Goal: Information Seeking & Learning: Learn about a topic

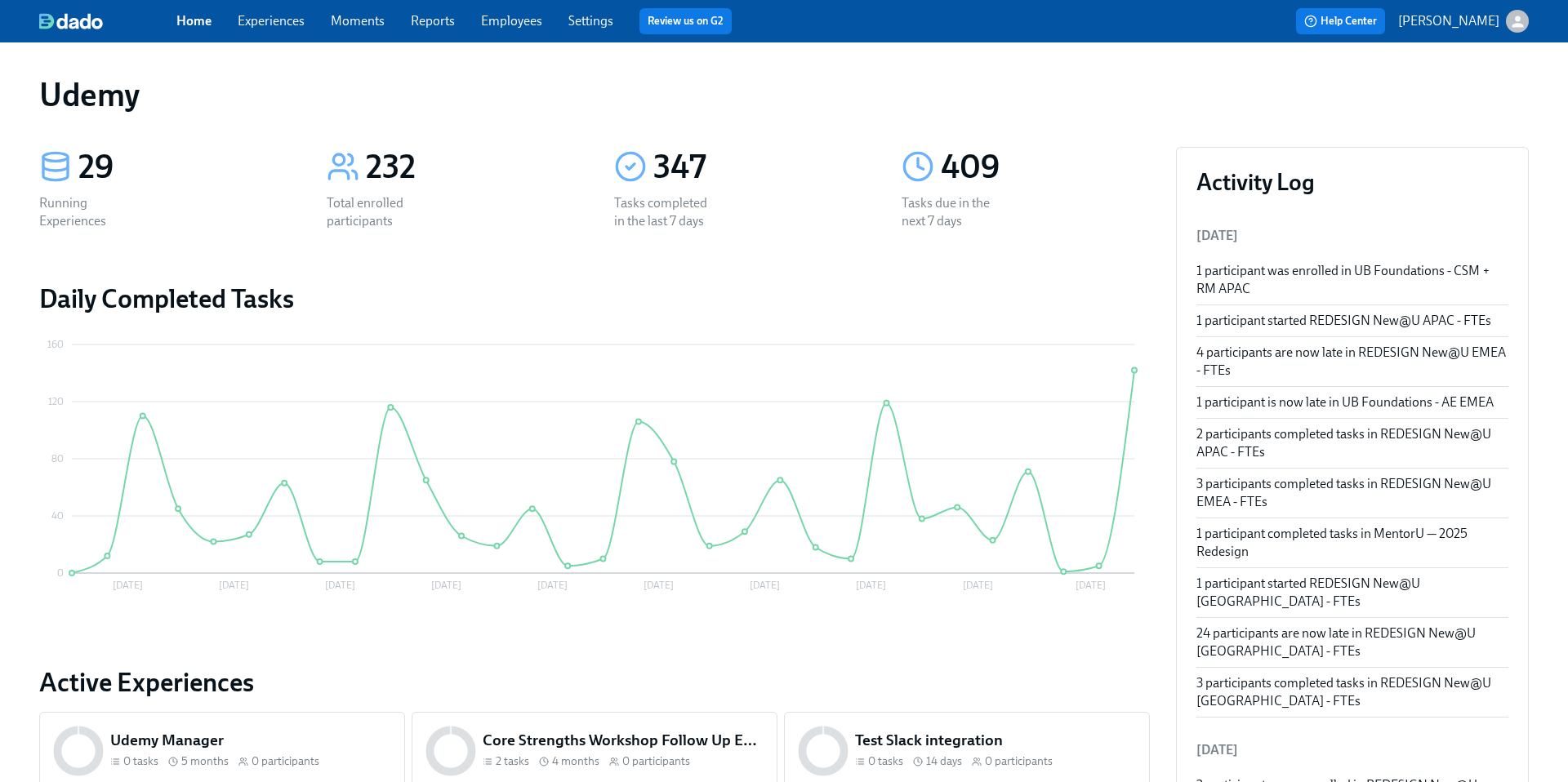
click at [280, 18] on link "Experiences" at bounding box center [271, 21] width 67 height 15
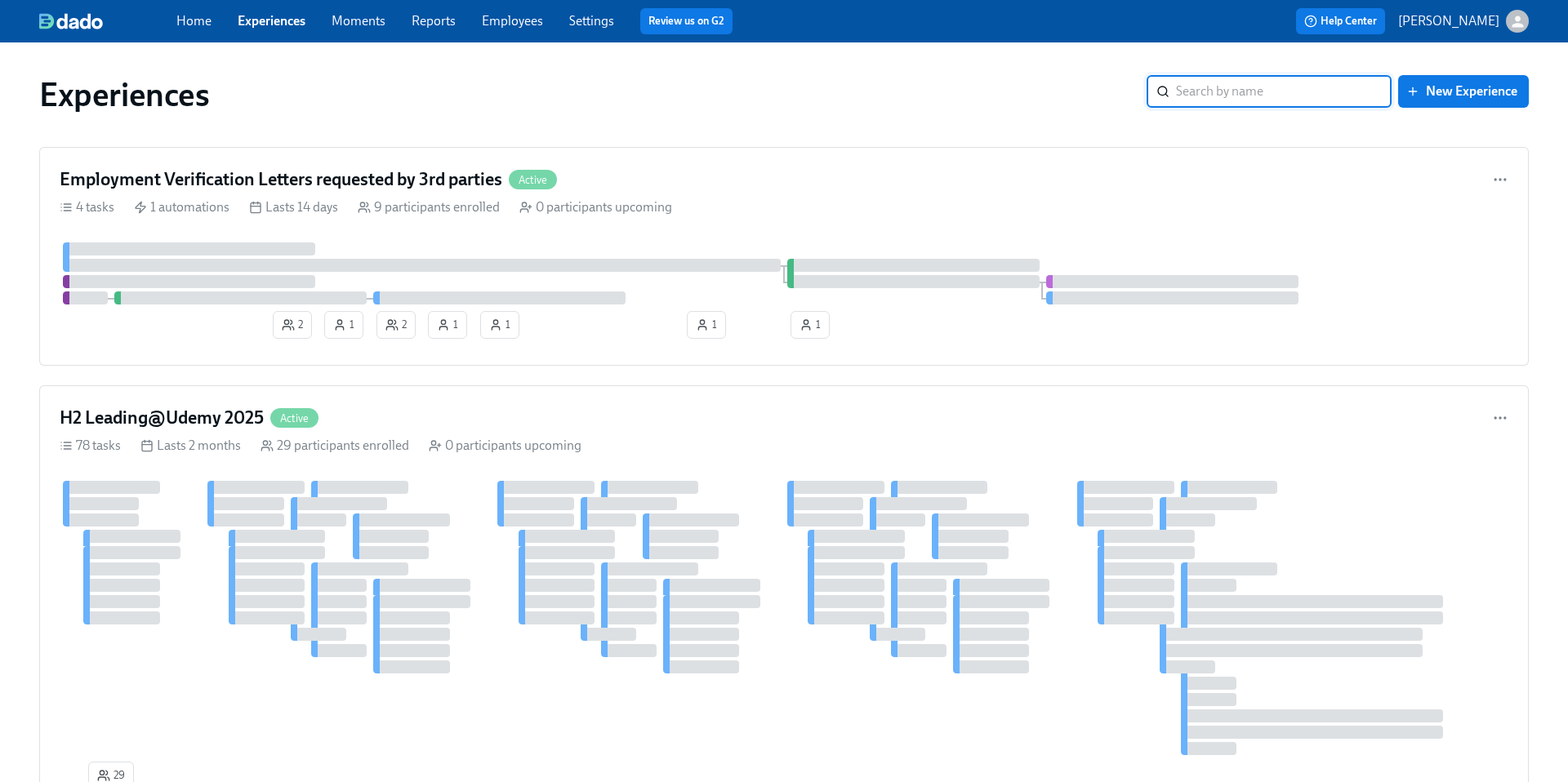
click at [1201, 87] on input "search" at bounding box center [1283, 91] width 215 height 32
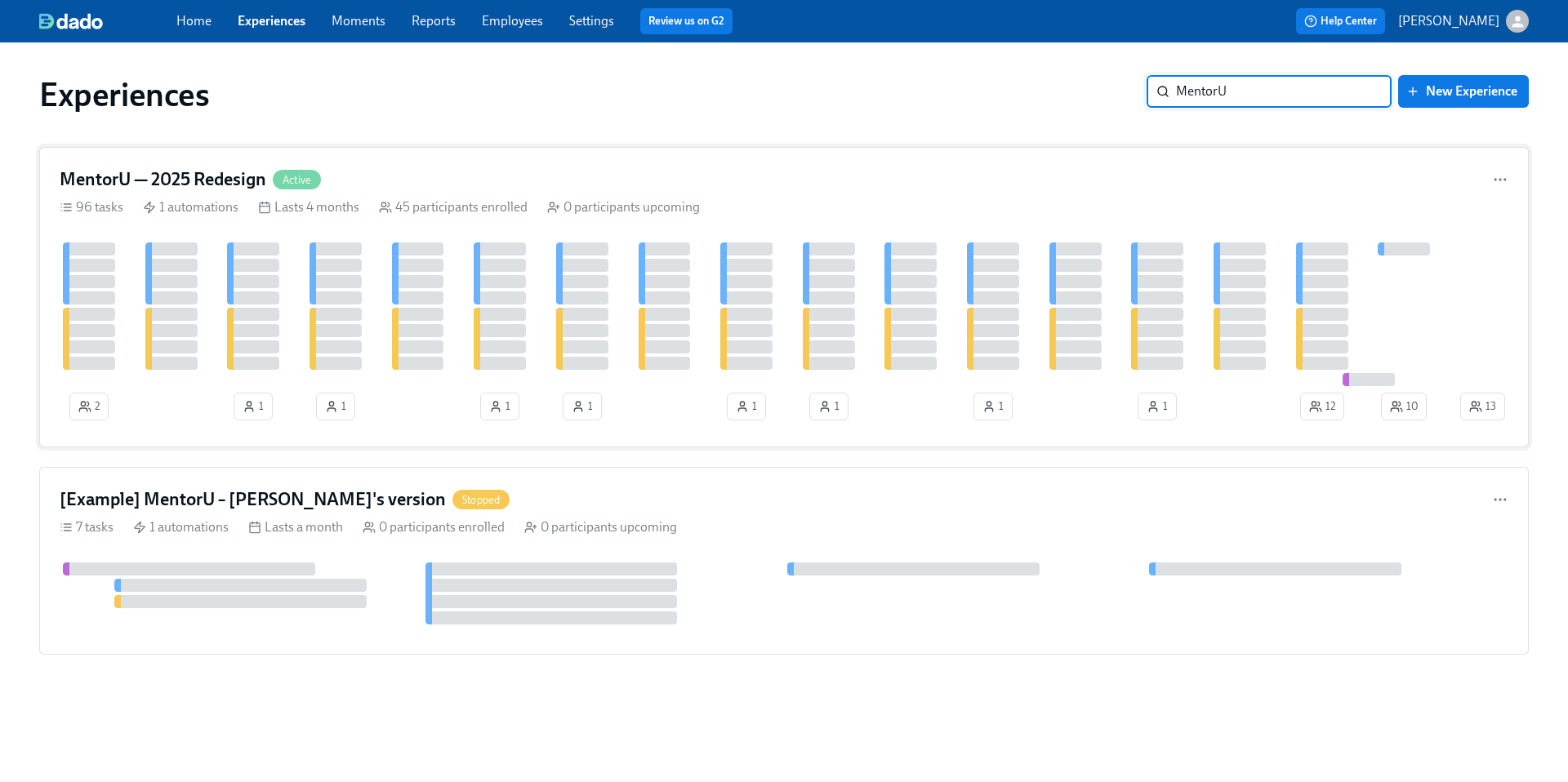
type input "MentorU"
click at [205, 176] on h4 "MentorU — 2025 Redesign" at bounding box center [163, 180] width 207 height 25
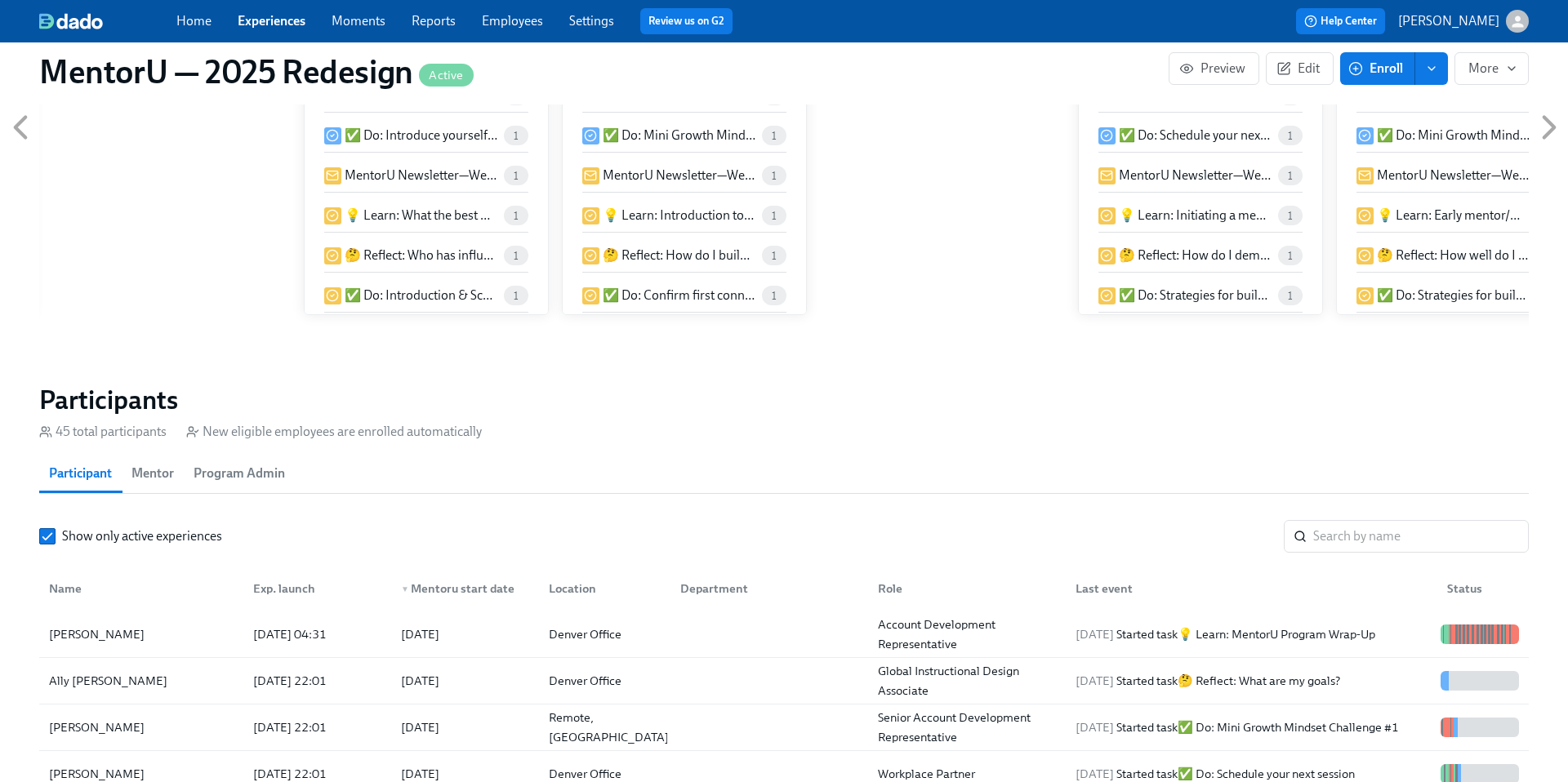
scroll to position [1087, 0]
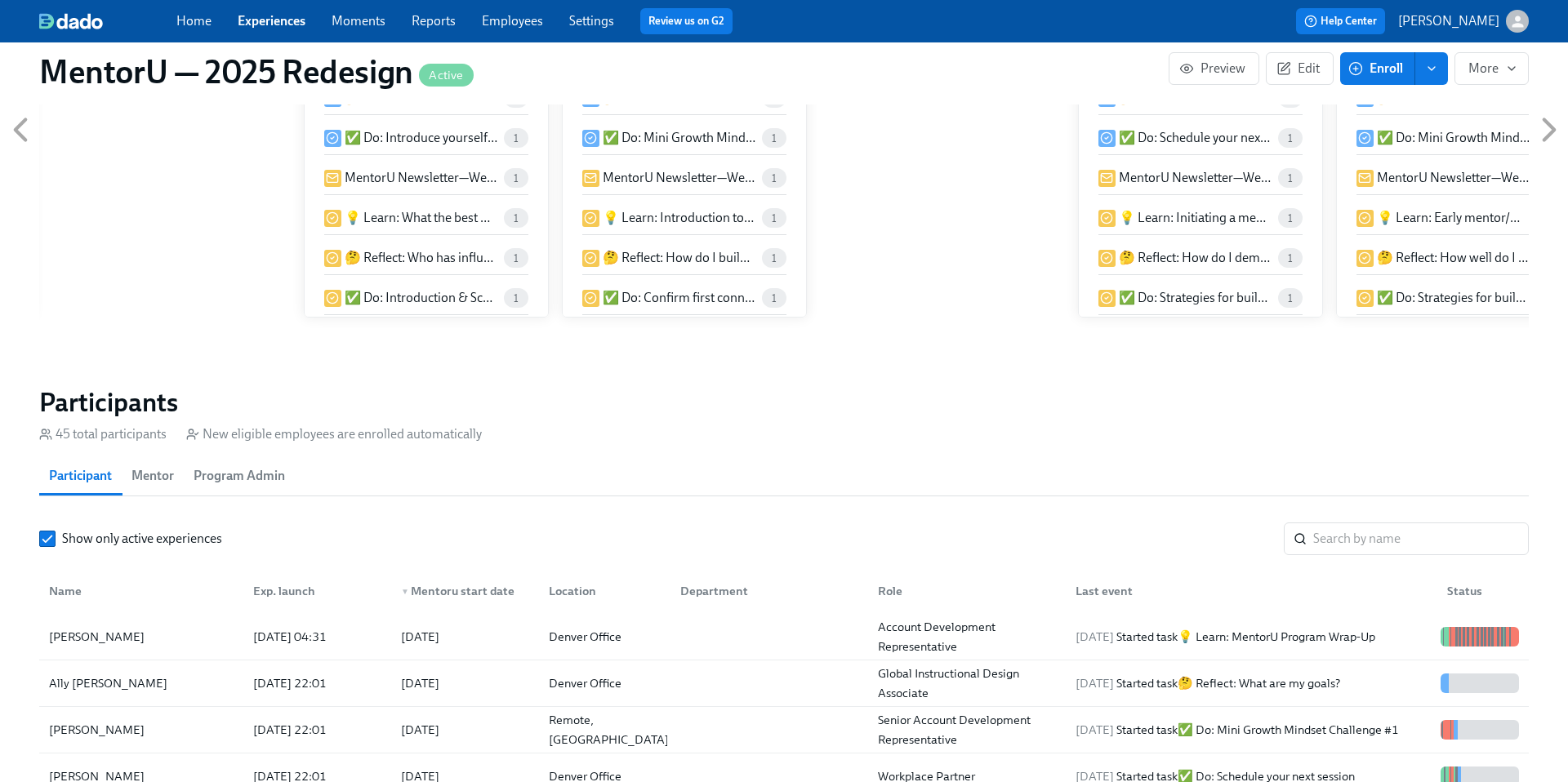
click at [161, 476] on span "Mentor" at bounding box center [153, 476] width 43 height 23
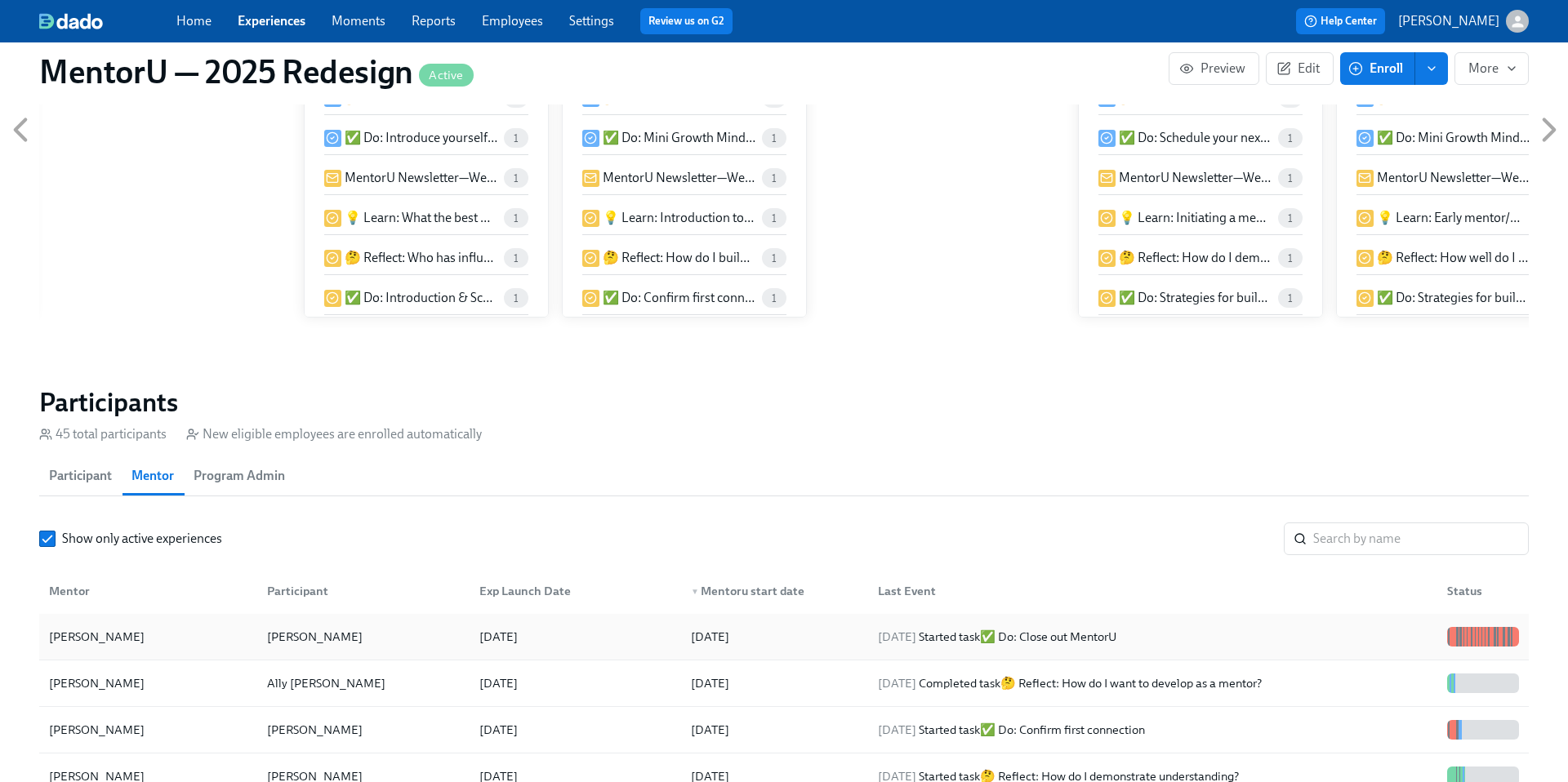
click at [325, 638] on div "[PERSON_NAME]" at bounding box center [315, 637] width 109 height 20
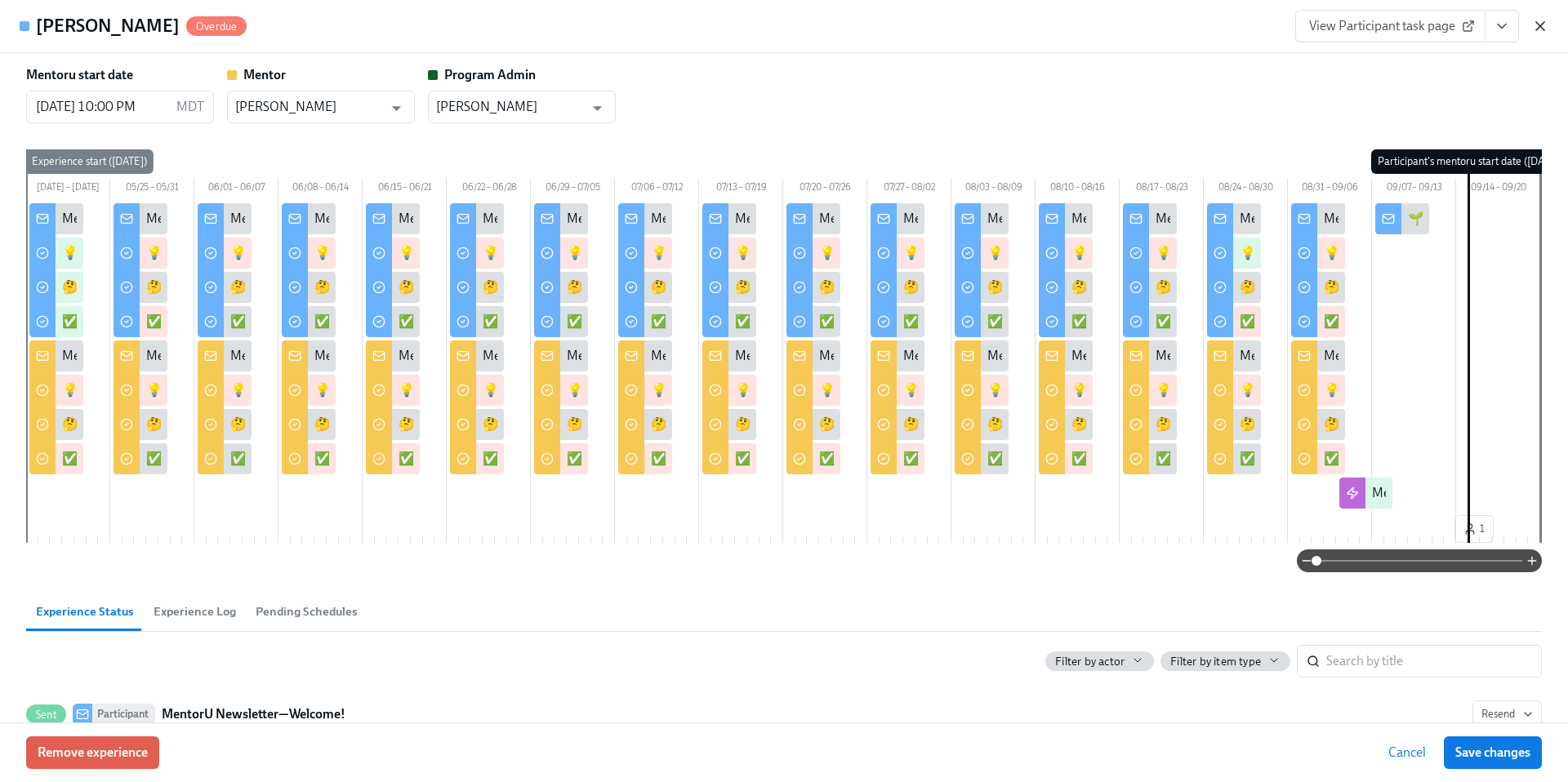
click at [1547, 28] on icon "button" at bounding box center [1540, 26] width 16 height 16
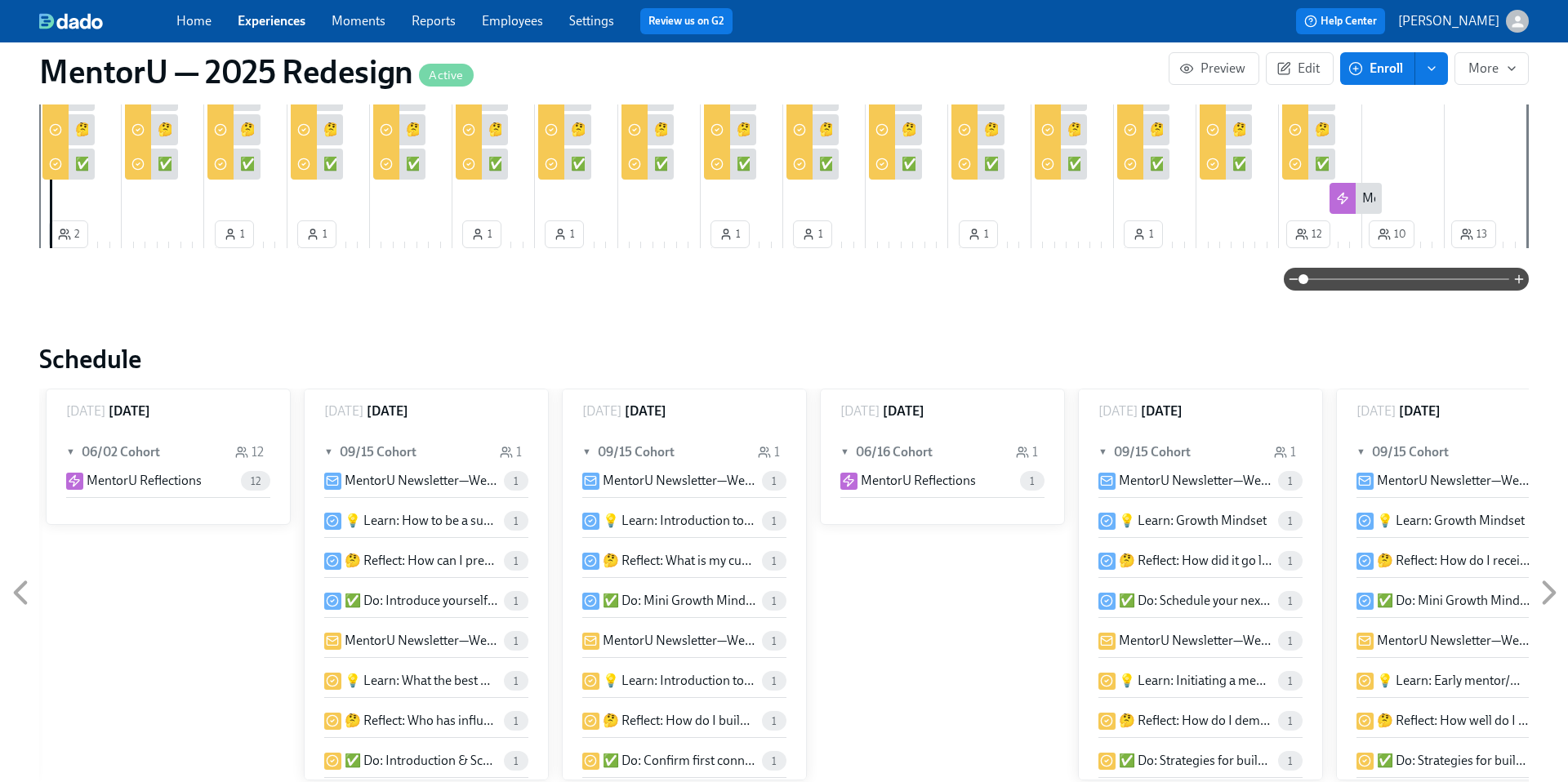
scroll to position [610, 0]
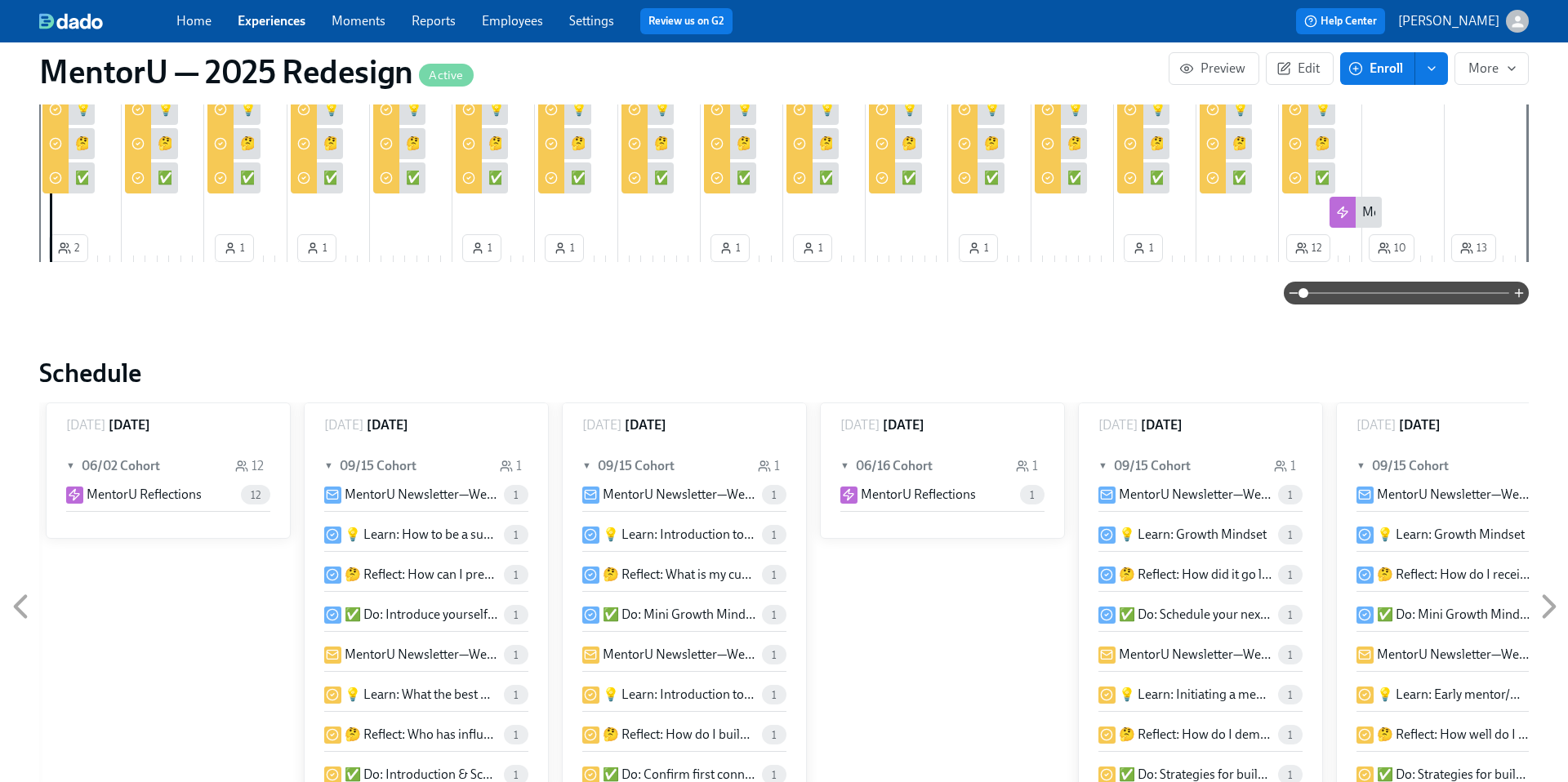
click at [254, 24] on link "Experiences" at bounding box center [271, 21] width 67 height 15
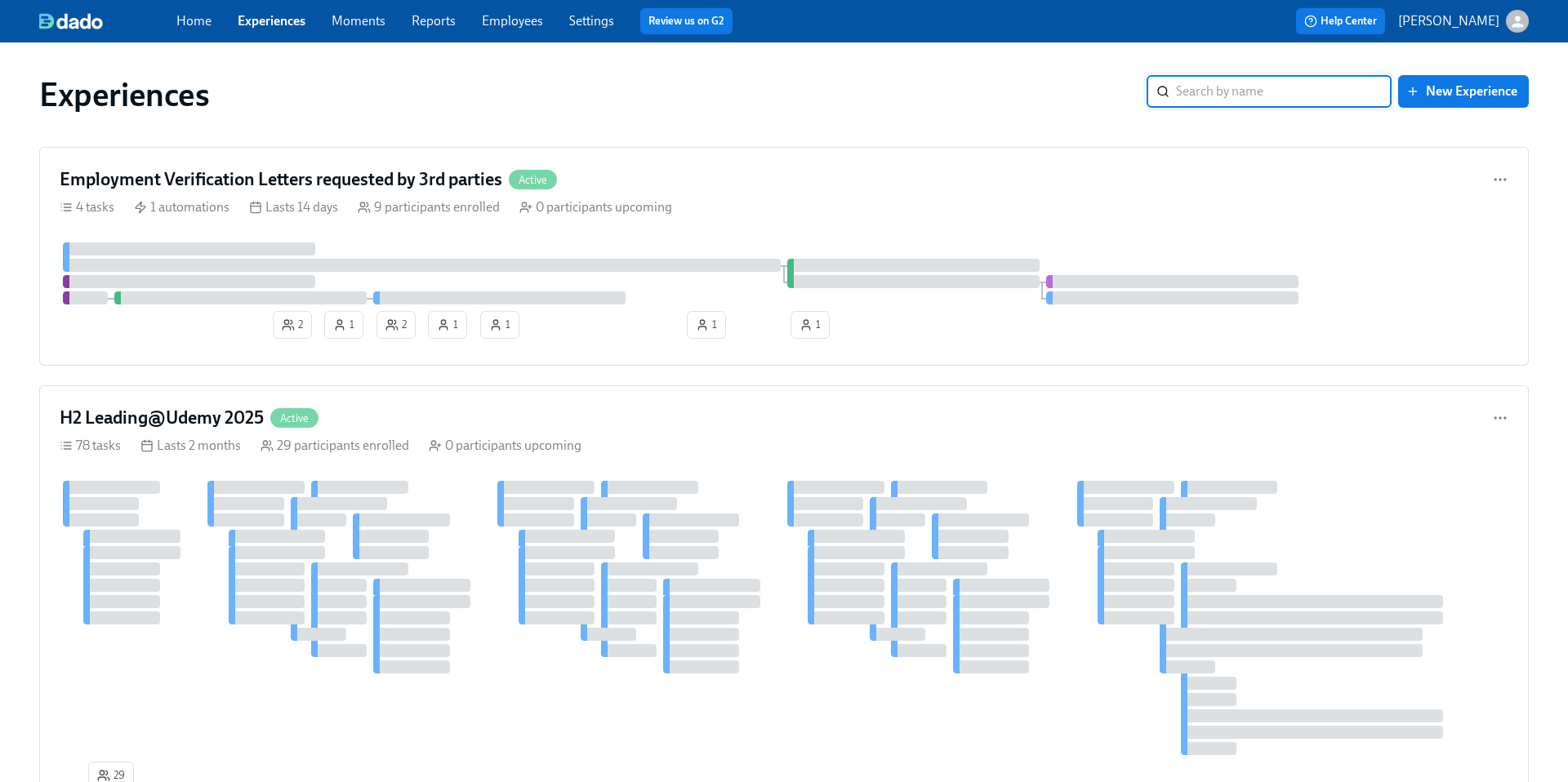
click at [518, 28] on span "Employees" at bounding box center [512, 21] width 62 height 18
click at [186, 18] on link "Home" at bounding box center [193, 21] width 35 height 15
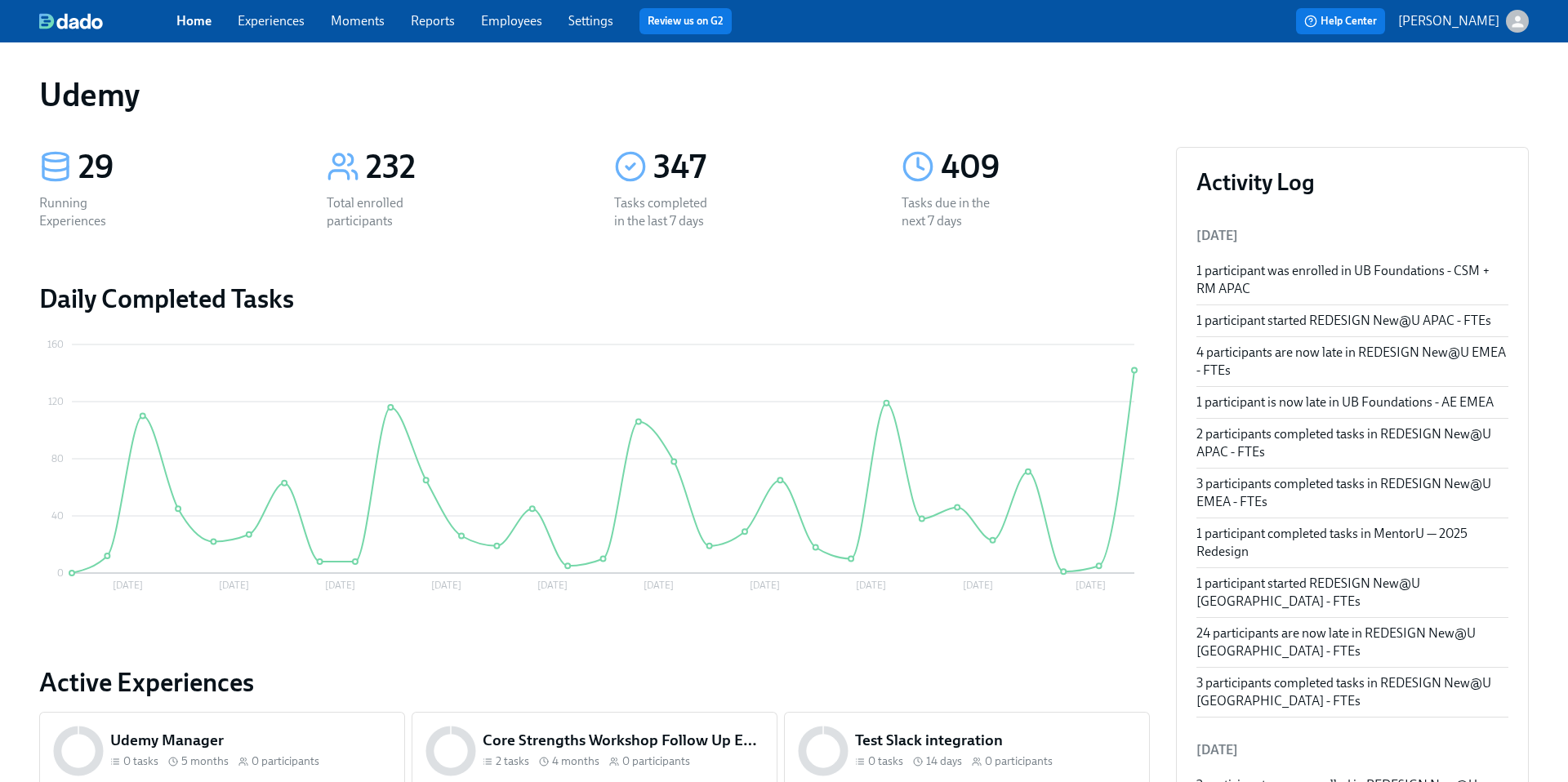
click at [509, 20] on link "Employees" at bounding box center [511, 21] width 62 height 15
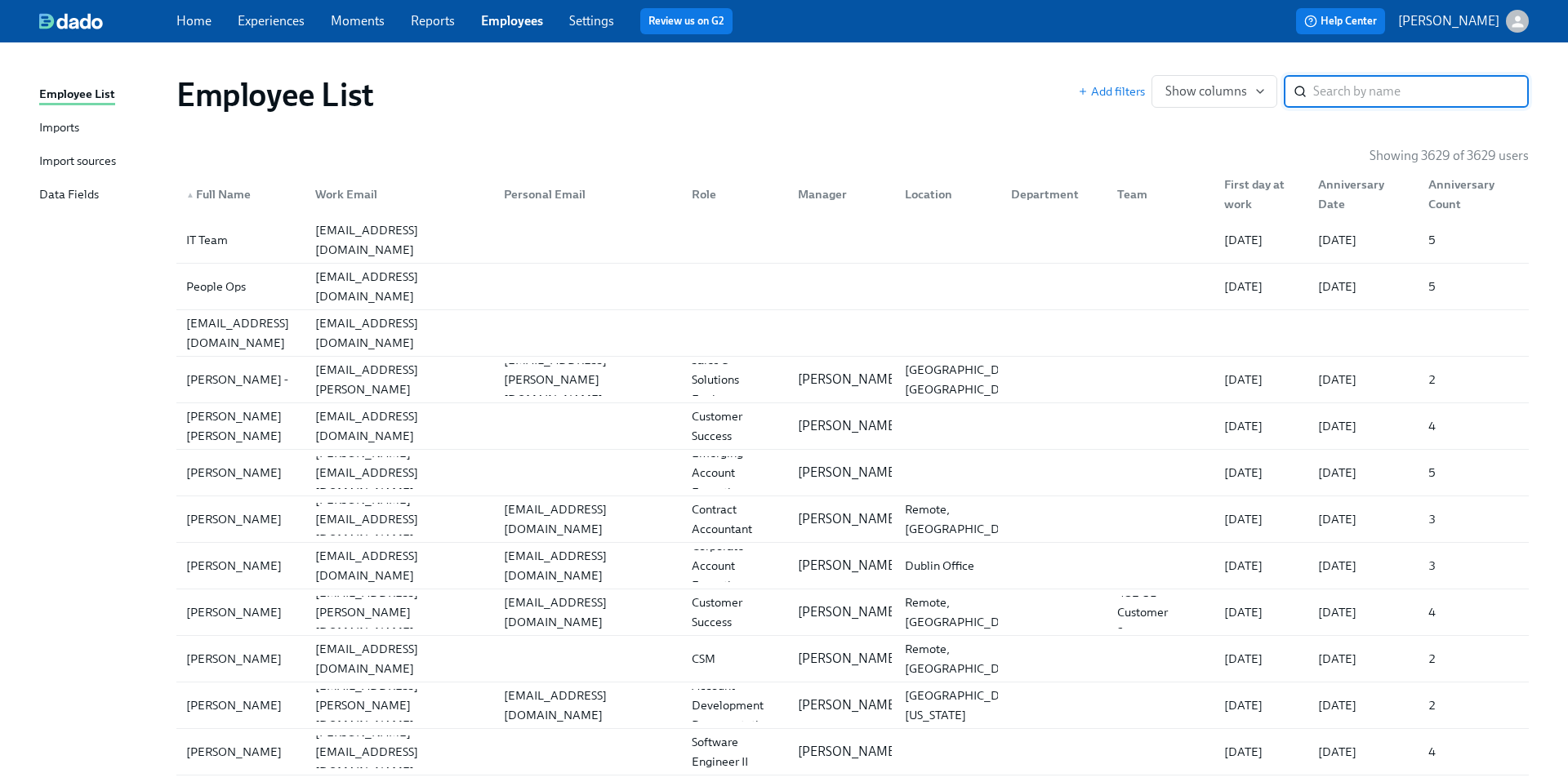
click at [1327, 97] on input "search" at bounding box center [1420, 91] width 215 height 32
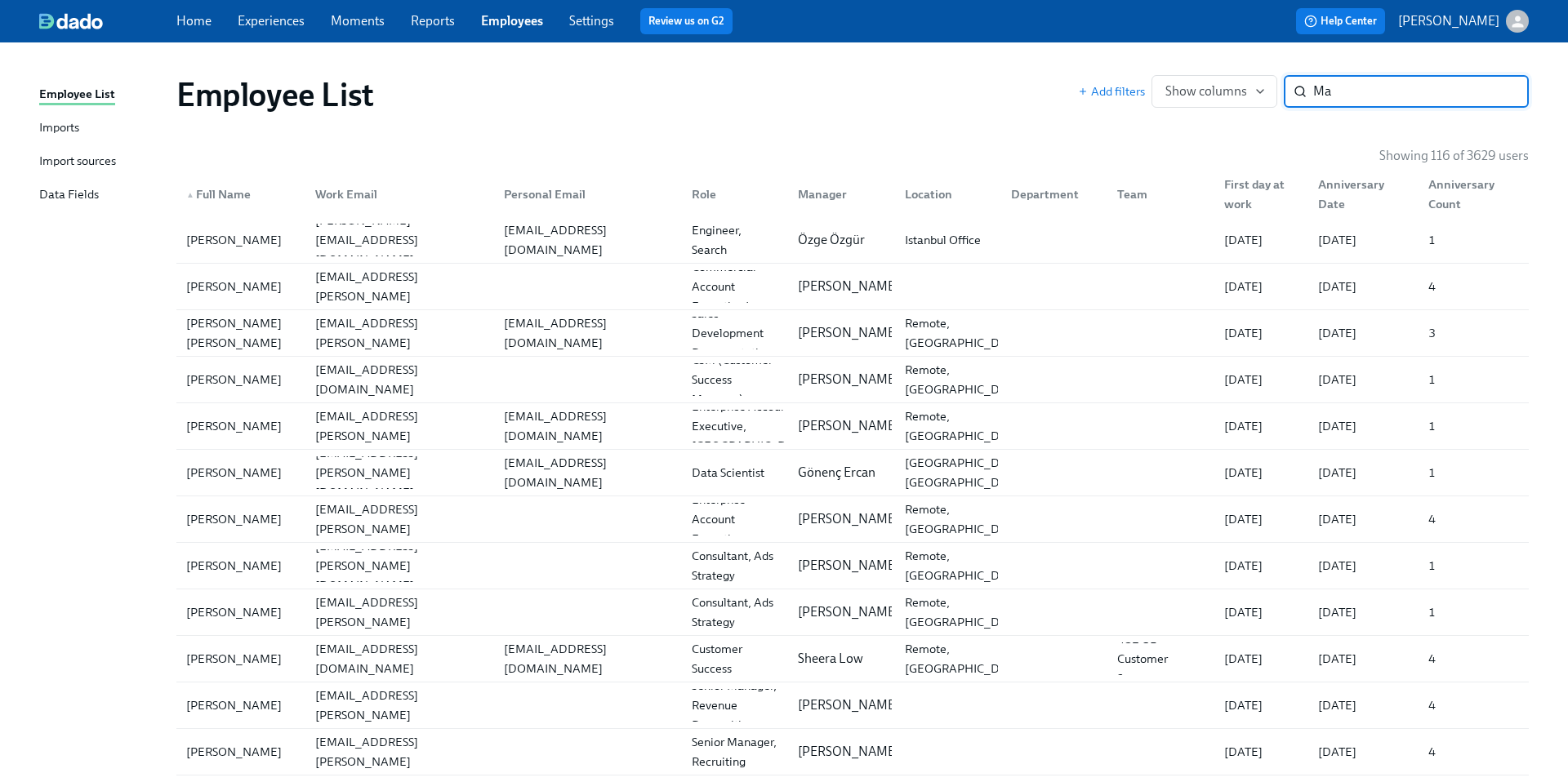
type input "M"
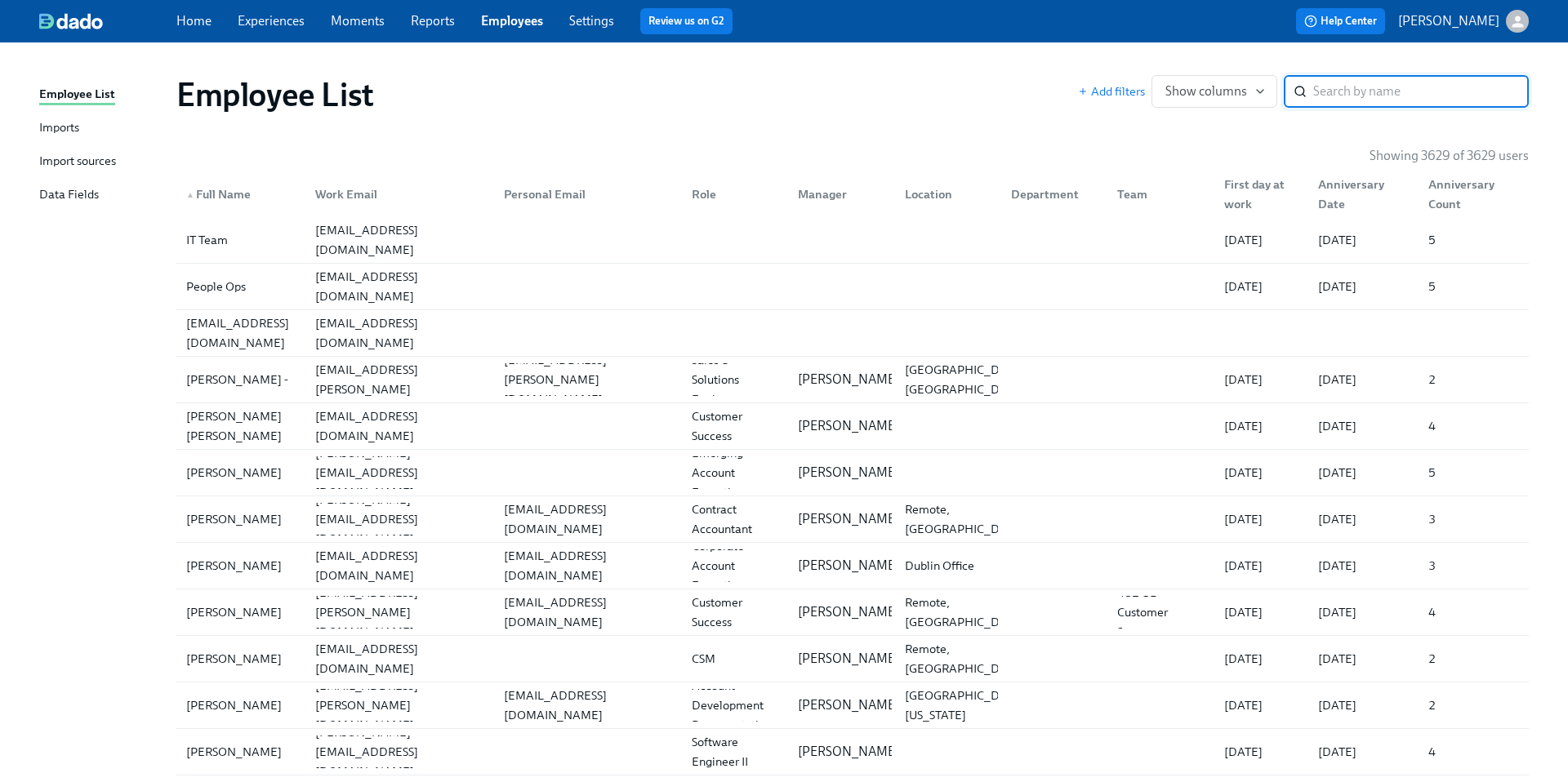
type input "M"
click at [72, 152] on div "Import sources" at bounding box center [77, 162] width 77 height 21
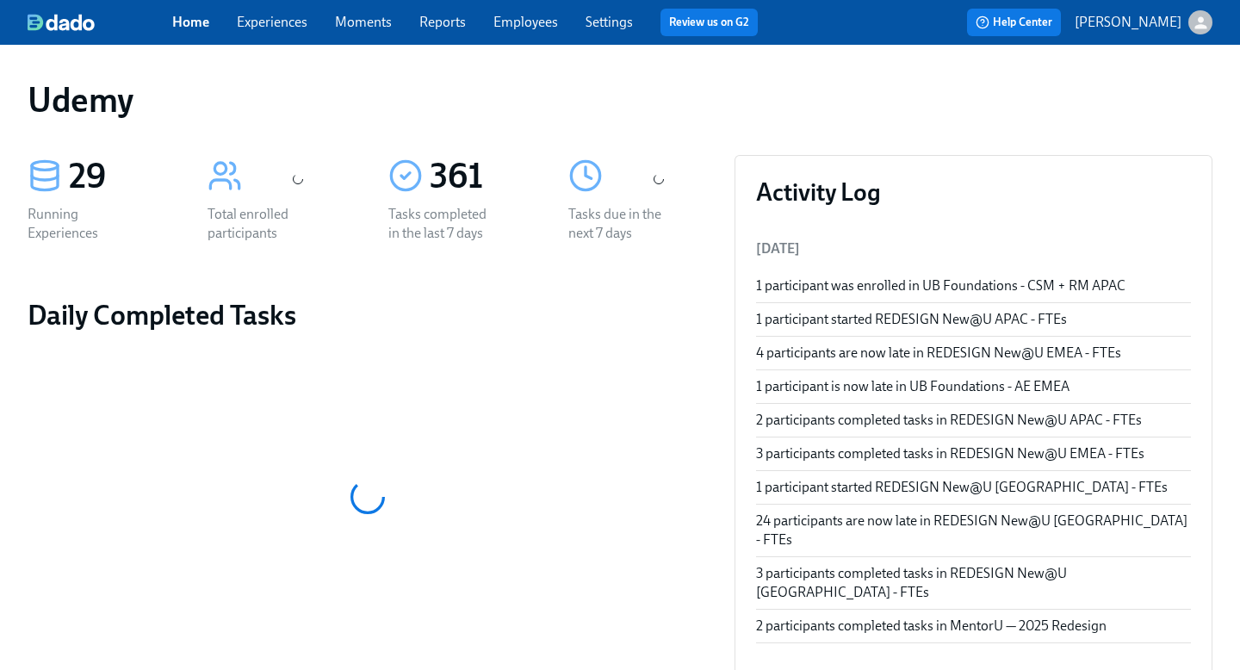
click at [276, 24] on link "Experiences" at bounding box center [272, 22] width 71 height 16
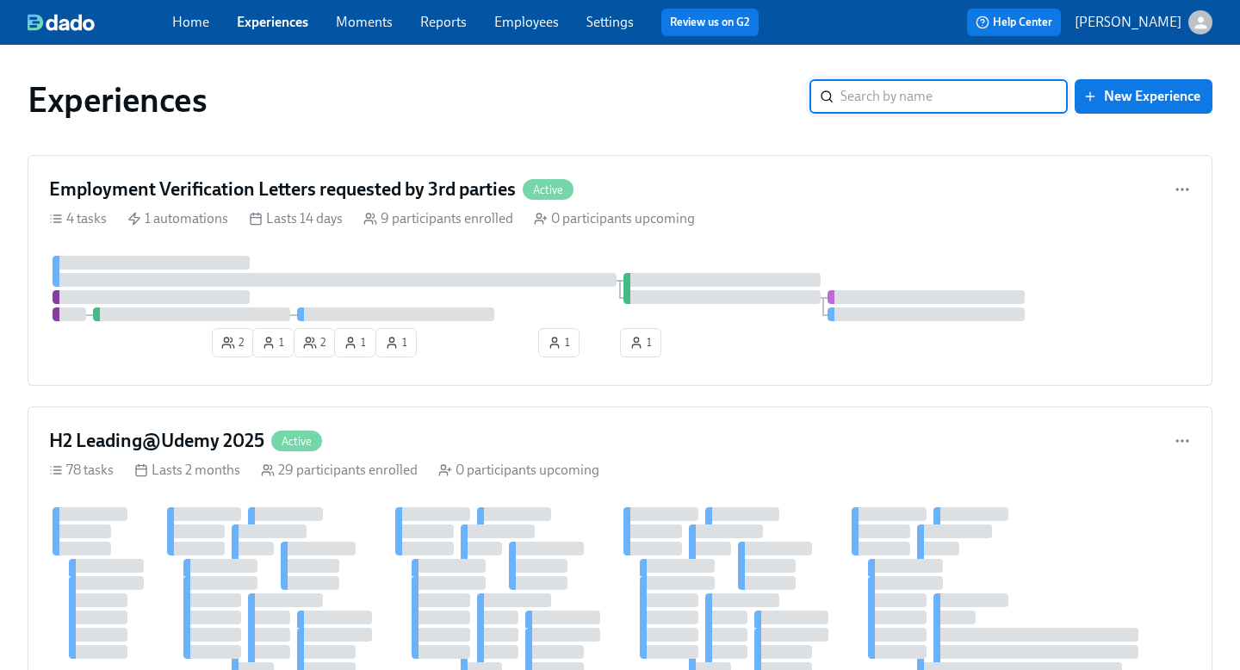
click at [897, 93] on input "search" at bounding box center [954, 96] width 227 height 34
type input "D"
type input "R"
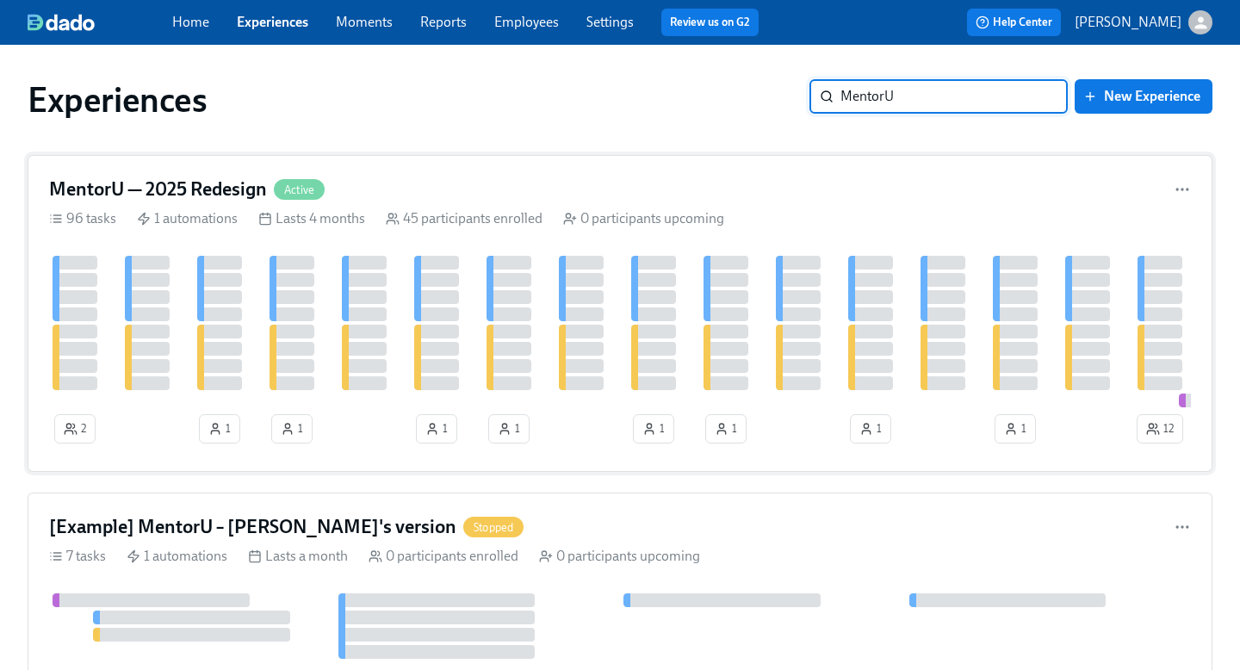
type input "MentorU"
click at [217, 187] on h4 "MentorU — 2025 Redesign" at bounding box center [158, 190] width 218 height 26
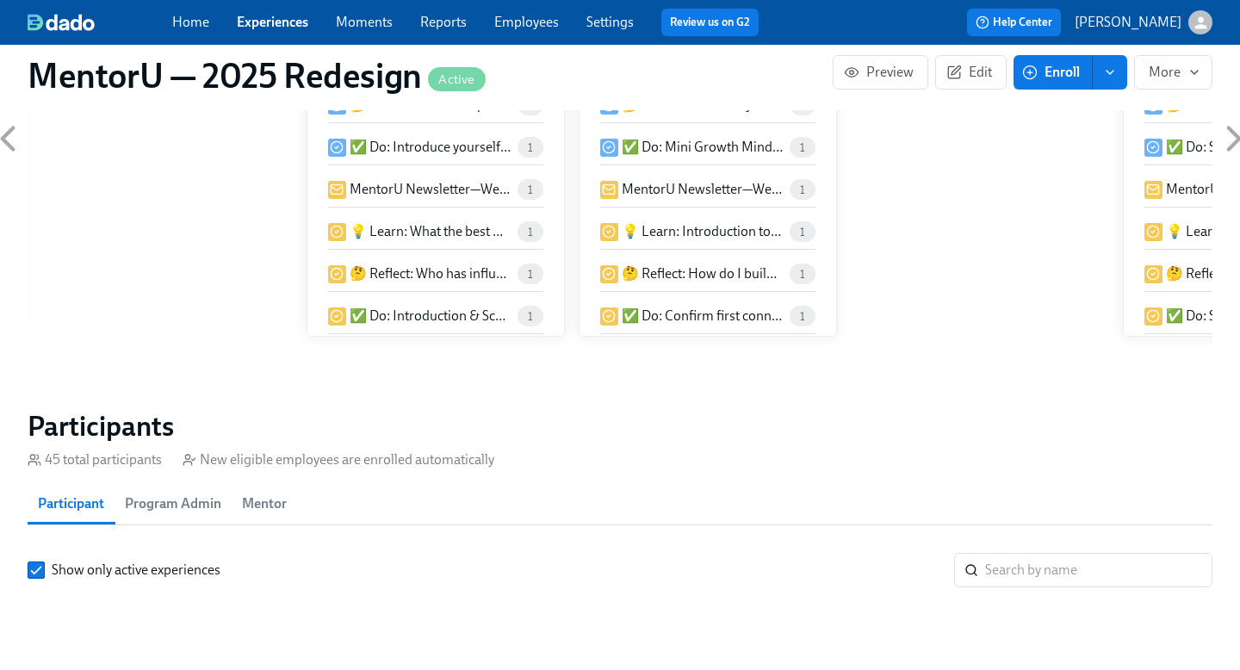
scroll to position [1285, 0]
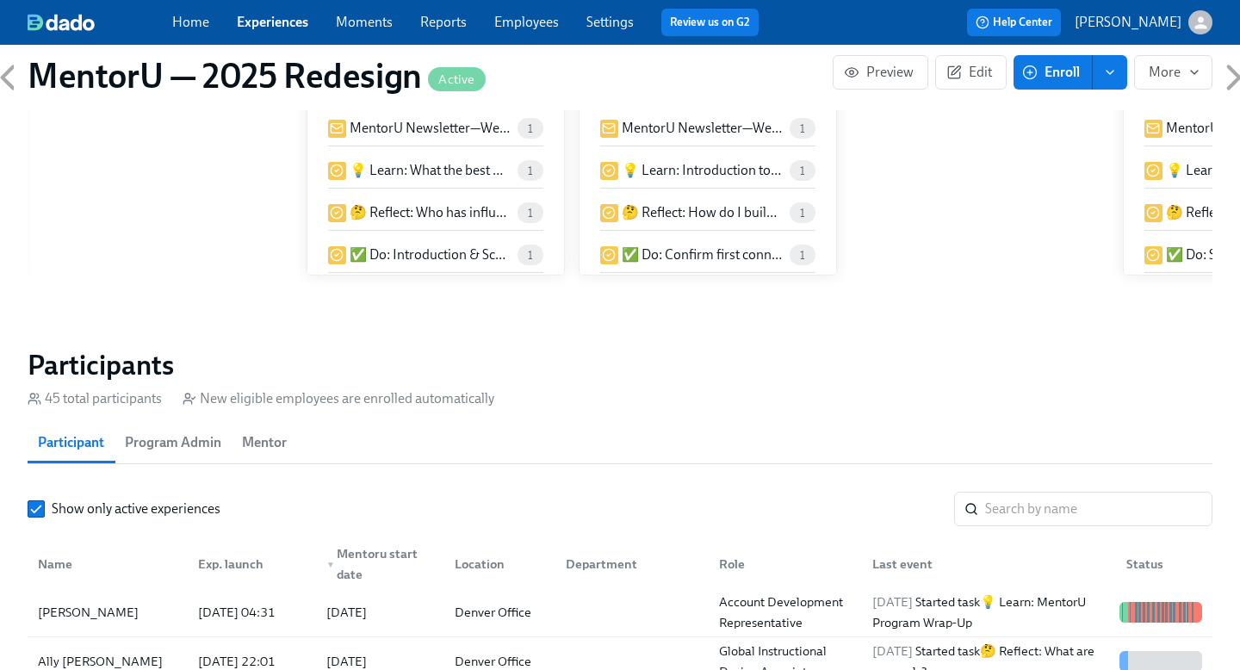
click at [263, 431] on span "Mentor" at bounding box center [264, 443] width 45 height 24
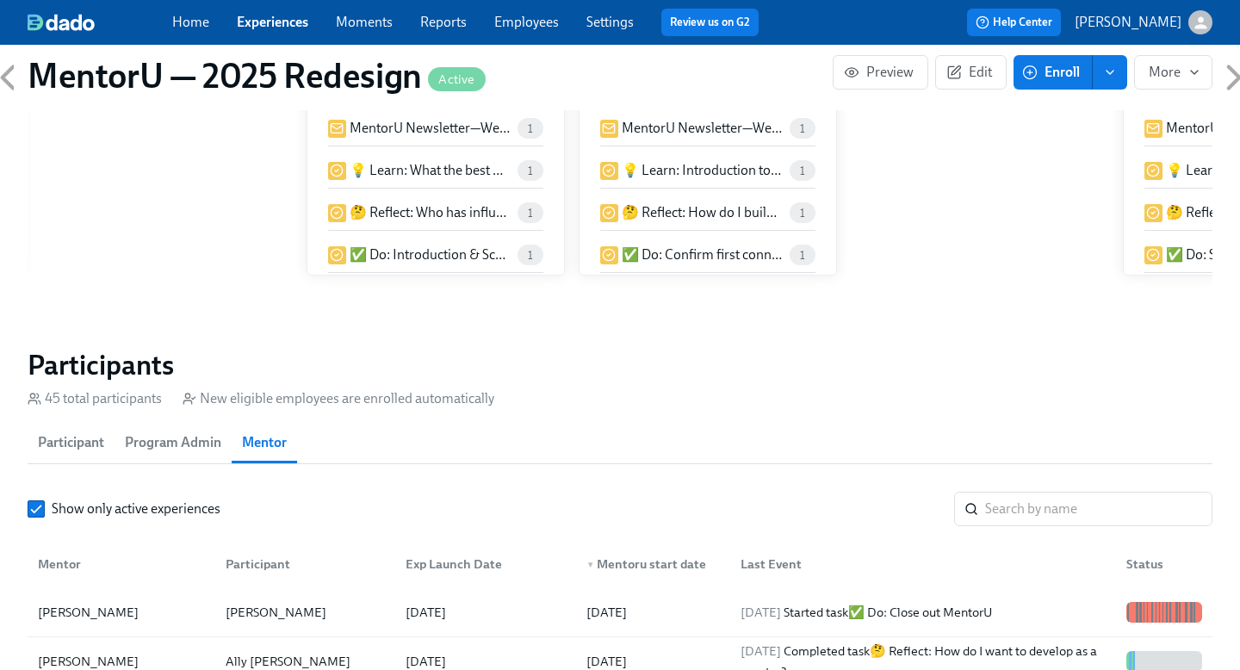
scroll to position [1445, 0]
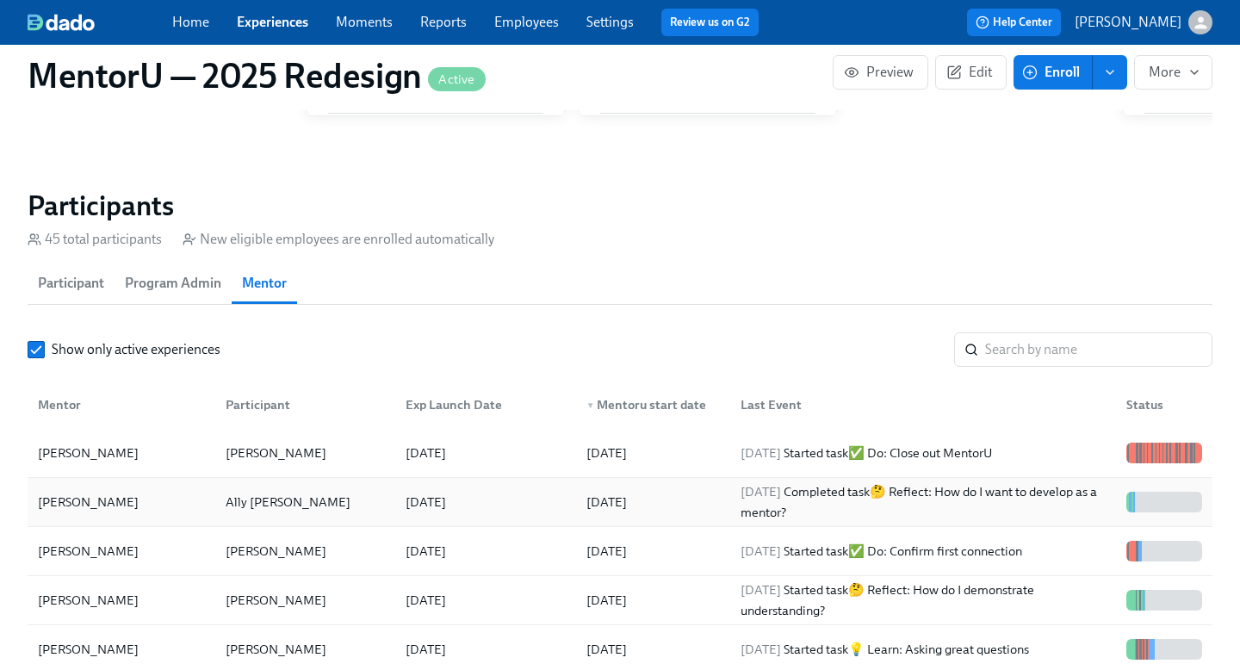
click at [113, 493] on div "[PERSON_NAME]" at bounding box center [88, 502] width 115 height 21
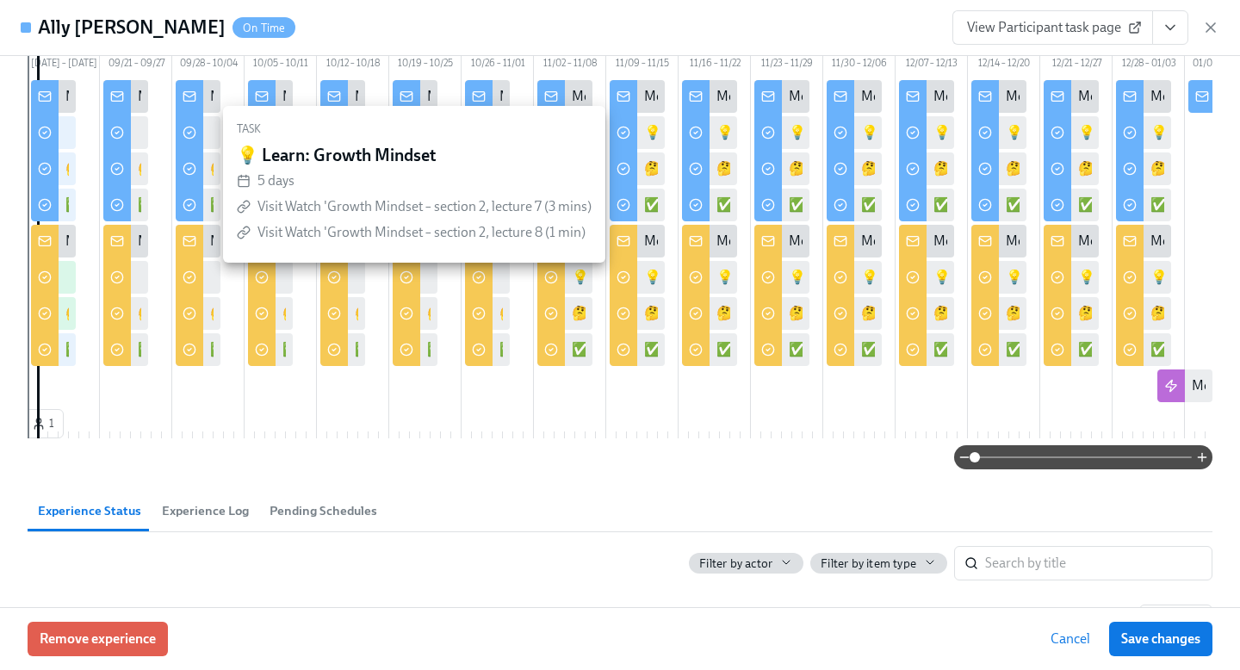
scroll to position [134, 0]
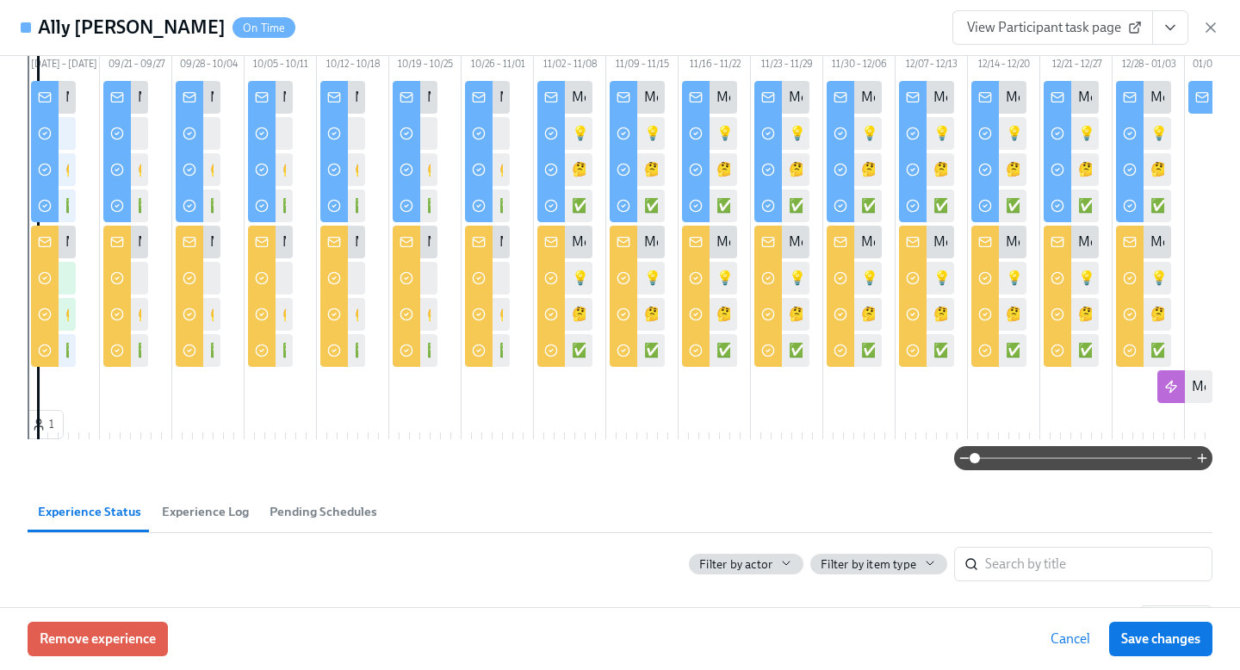
click at [138, 252] on div "MentorU Newsletter—Week 2" at bounding box center [224, 242] width 173 height 19
click at [123, 250] on input "checkbox" at bounding box center [117, 242] width 16 height 16
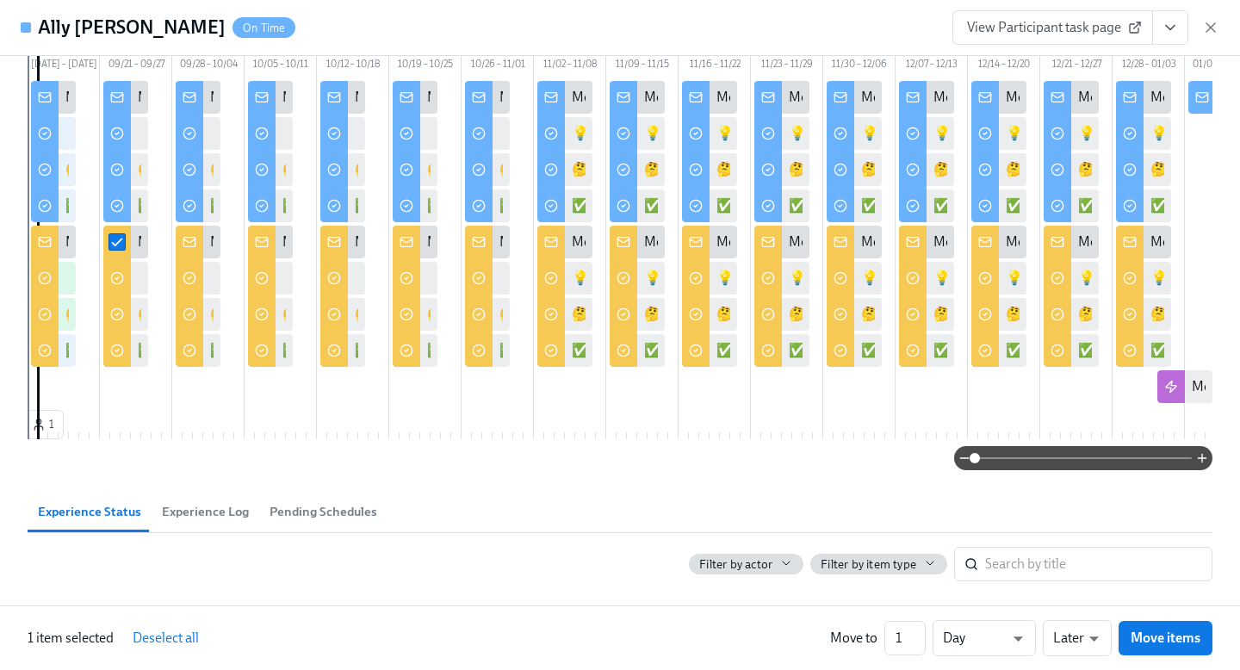
click at [123, 250] on input "checkbox" at bounding box center [117, 242] width 16 height 16
checkbox input "false"
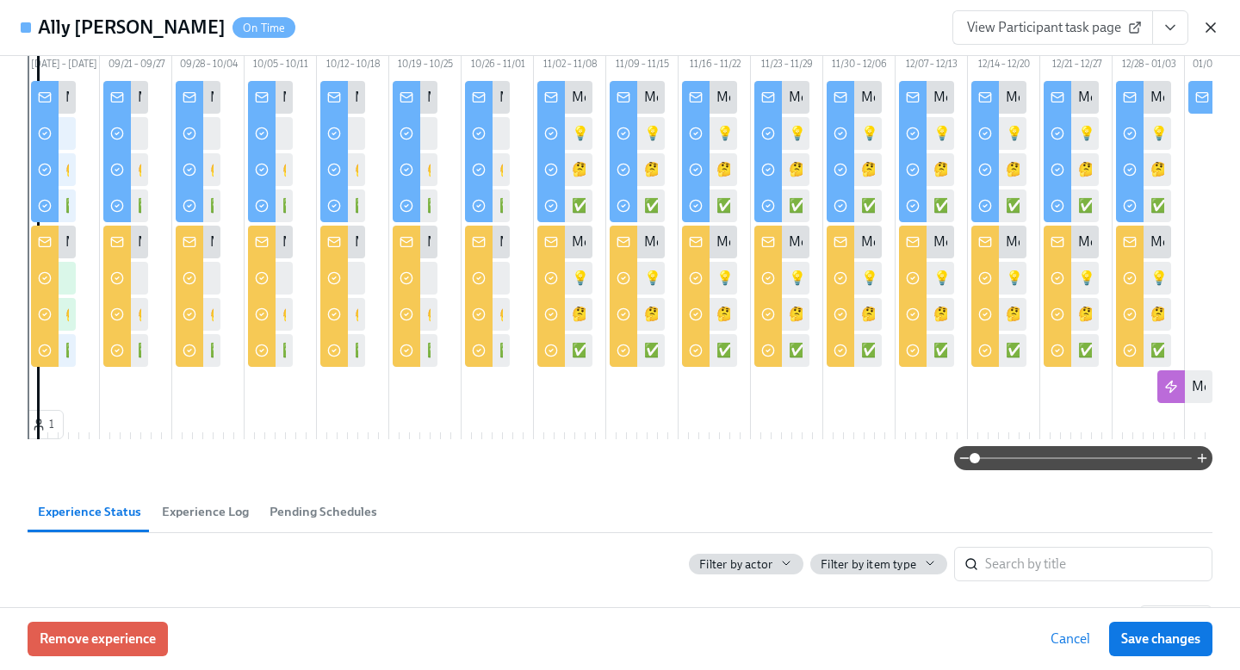
click at [1211, 24] on icon "button" at bounding box center [1210, 27] width 17 height 17
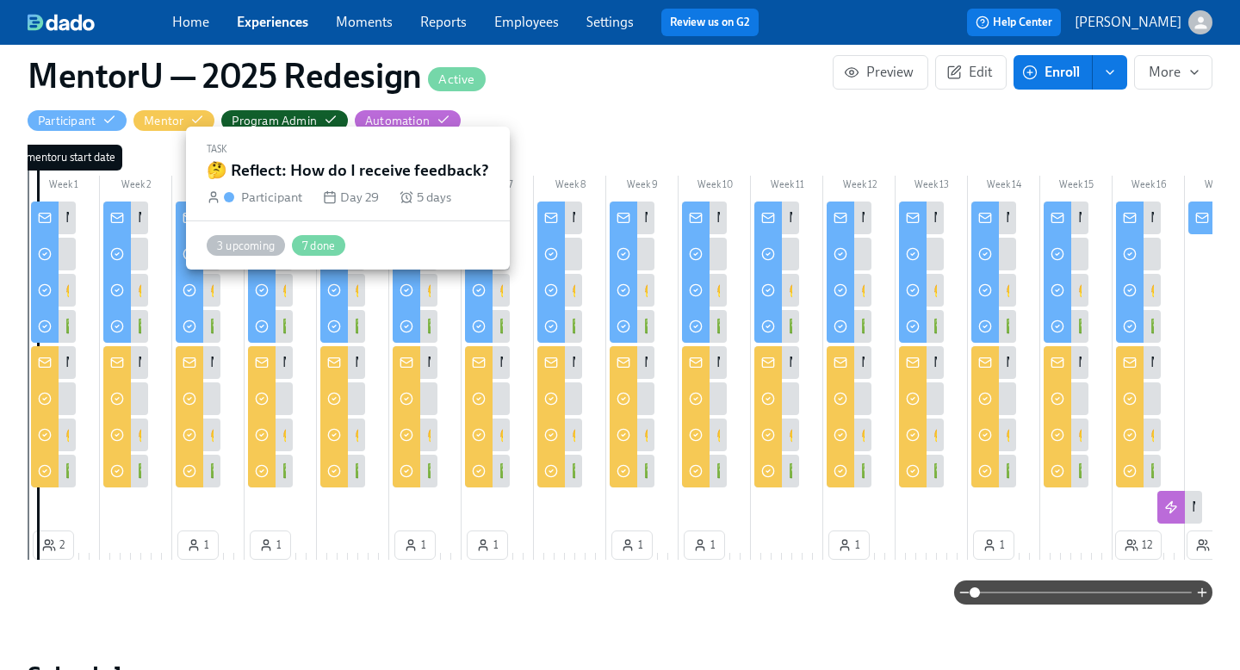
scroll to position [419, 0]
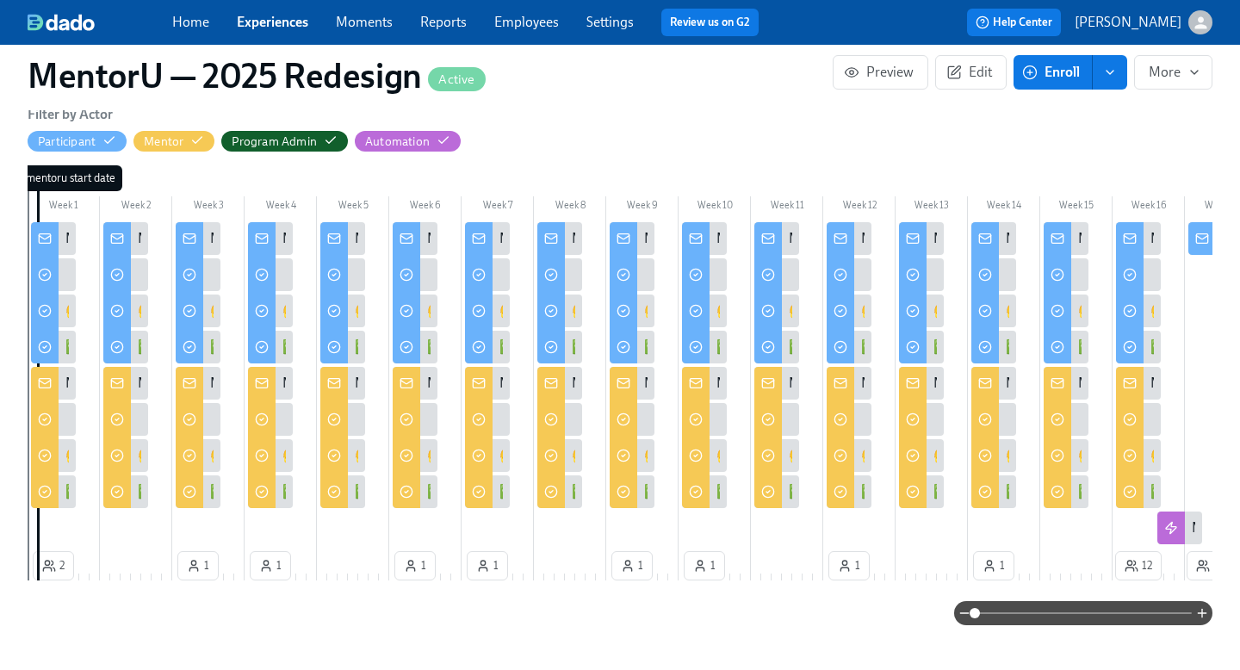
click at [204, 367] on div "MentorU Newsletter—Week 3" at bounding box center [198, 383] width 45 height 33
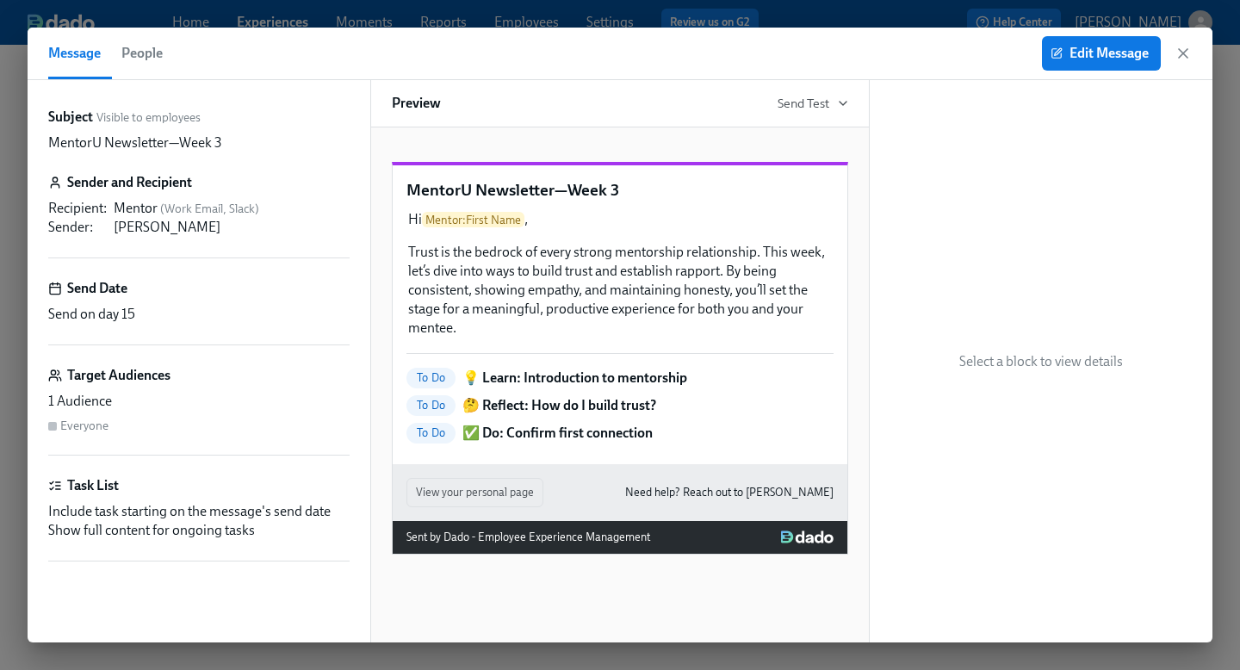
scroll to position [0, 10874]
click at [1184, 53] on icon "button" at bounding box center [1183, 53] width 9 height 9
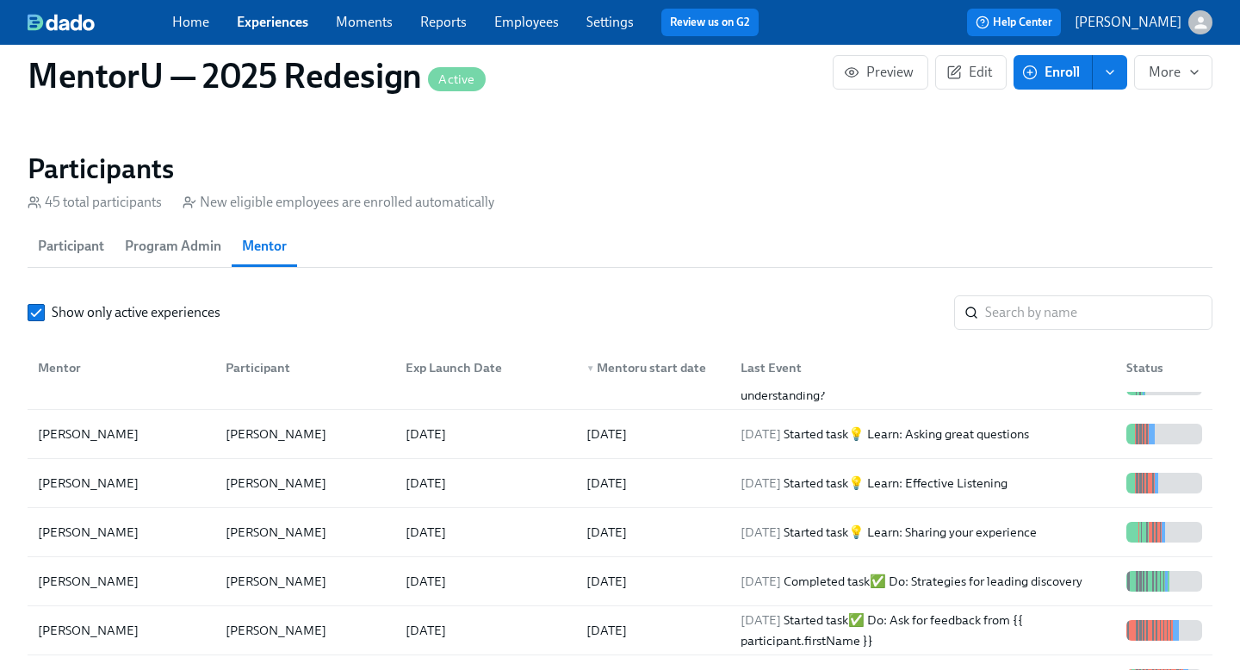
scroll to position [0, 11322]
